Goal: Task Accomplishment & Management: Manage account settings

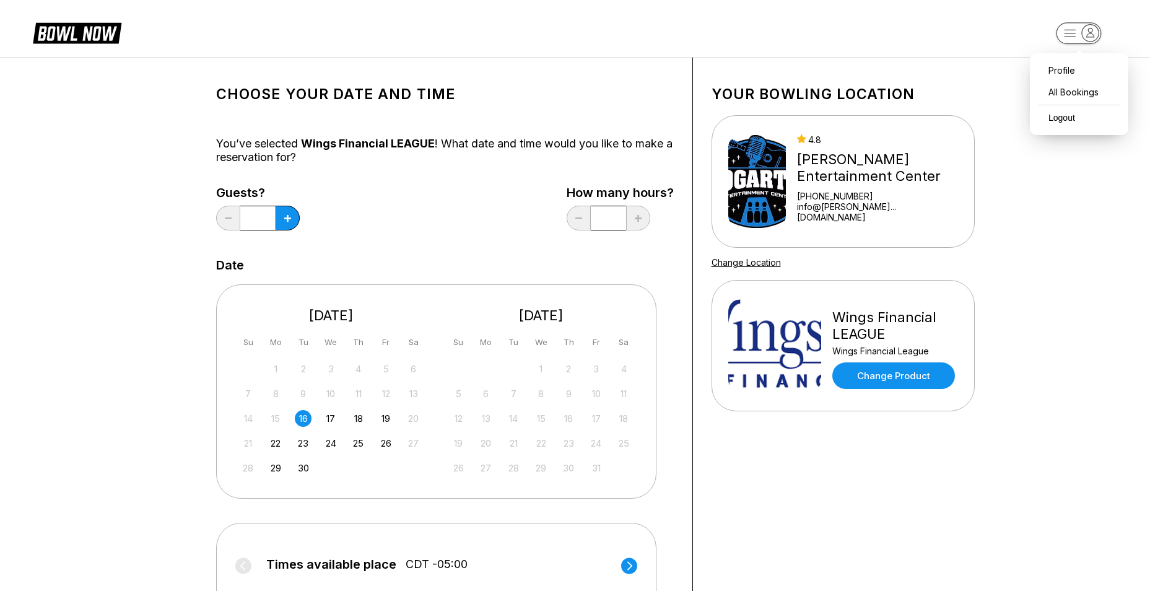
click at [1090, 35] on icon "button" at bounding box center [1090, 33] width 17 height 17
click at [1059, 68] on div "Profile" at bounding box center [1079, 70] width 86 height 22
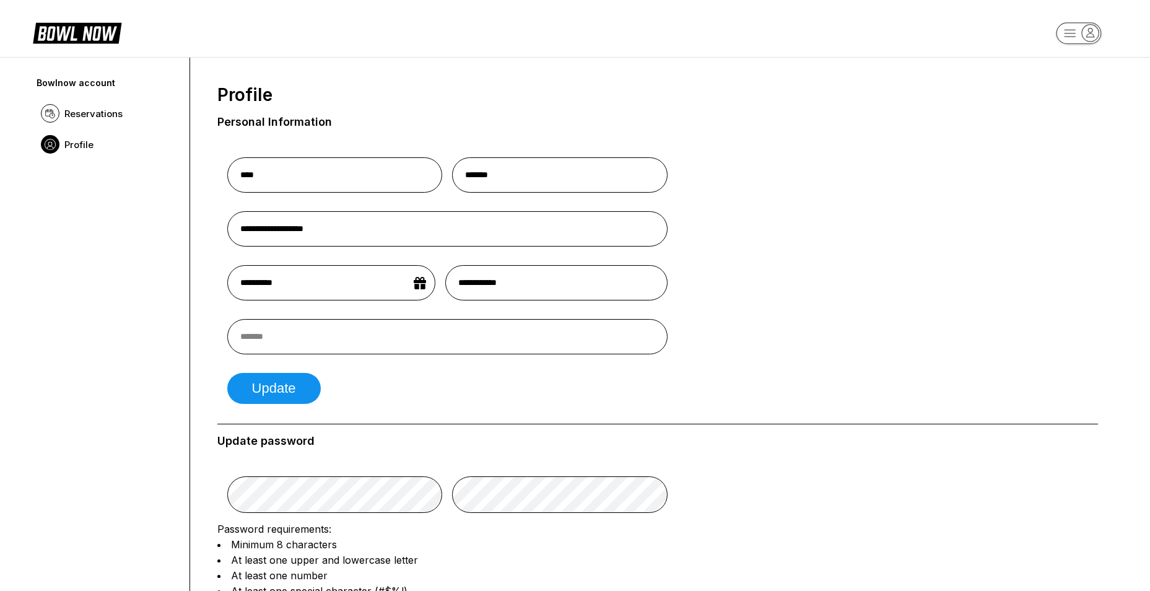
click at [1084, 36] on icon "button" at bounding box center [1090, 33] width 17 height 17
click at [77, 145] on span "Profile" at bounding box center [78, 145] width 29 height 12
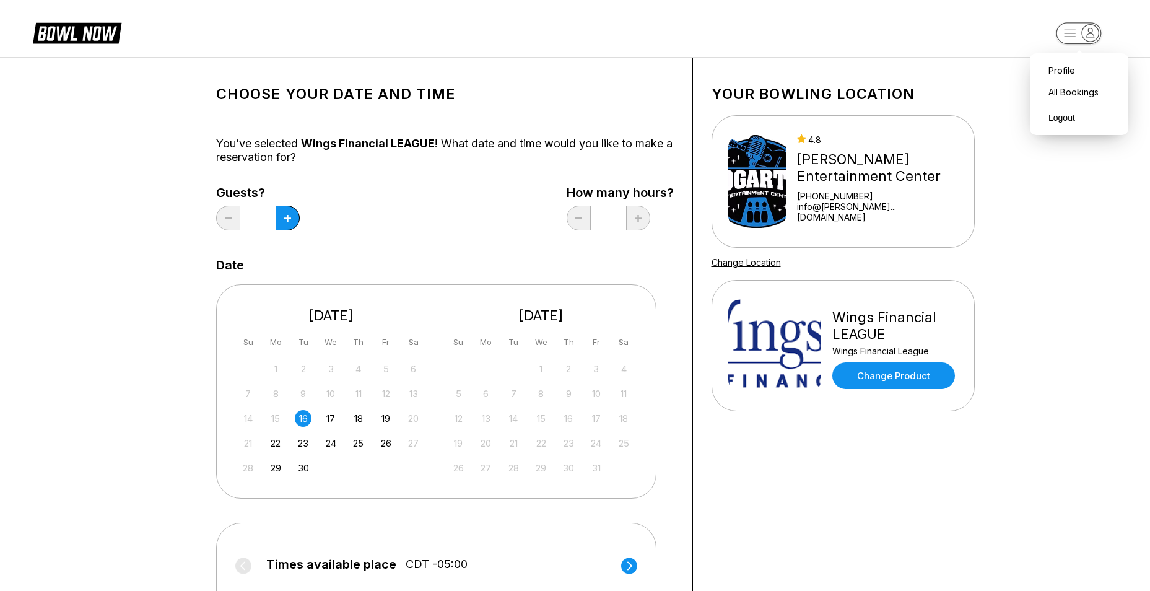
click at [1086, 39] on icon "button" at bounding box center [1090, 33] width 17 height 17
click at [1071, 89] on div "All Bookings" at bounding box center [1079, 92] width 86 height 22
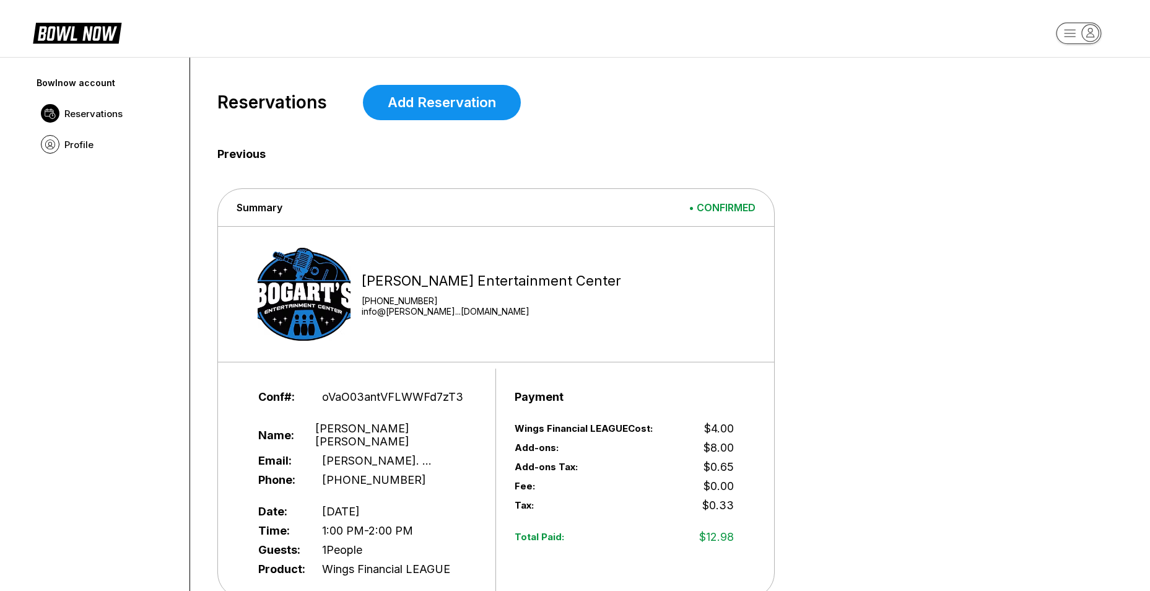
click at [1085, 38] on icon "button" at bounding box center [1090, 33] width 17 height 17
click at [1067, 65] on div "Profile" at bounding box center [1079, 70] width 86 height 22
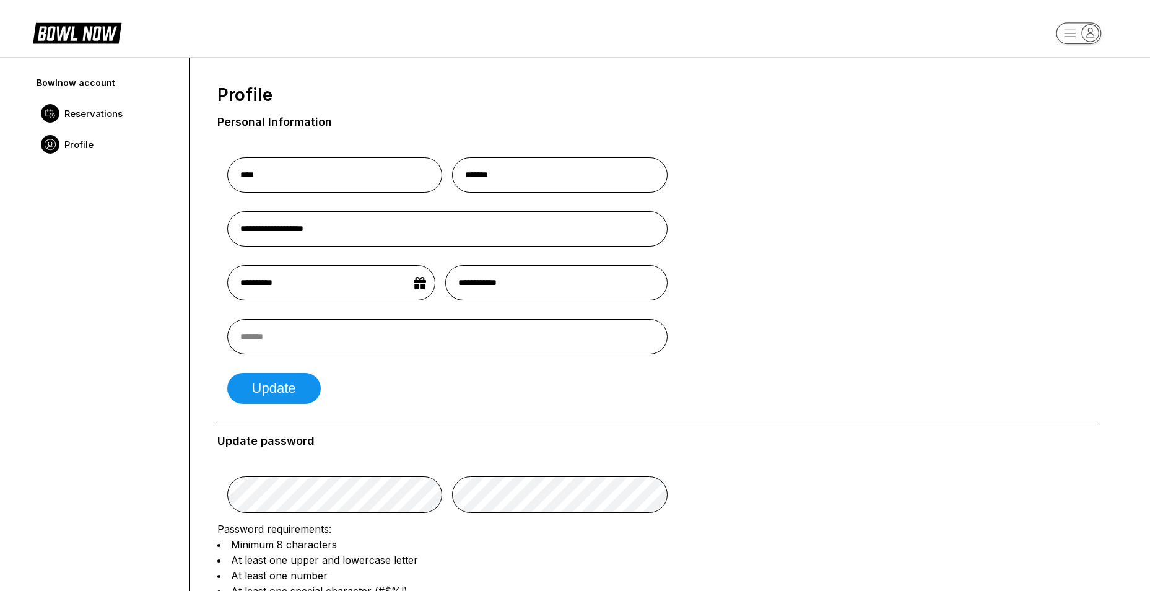
click at [70, 114] on span "Reservations" at bounding box center [93, 114] width 58 height 12
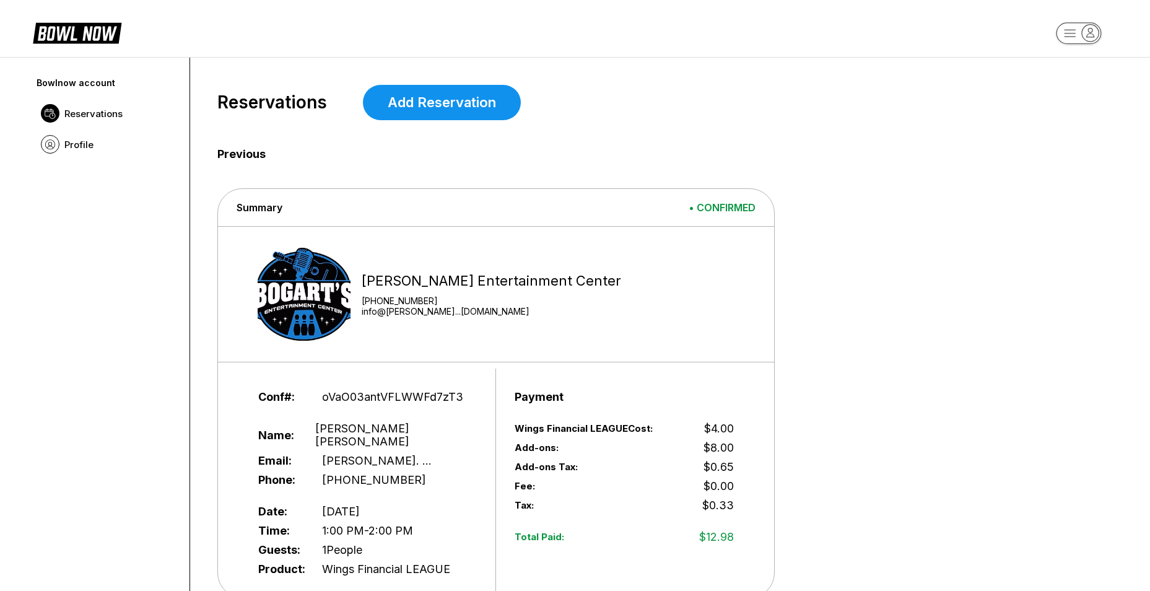
click at [1082, 33] on icon "button" at bounding box center [1090, 33] width 17 height 17
